Goal: Navigation & Orientation: Find specific page/section

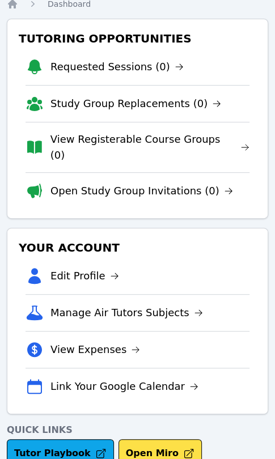
scroll to position [81, 0]
